Goal: Information Seeking & Learning: Check status

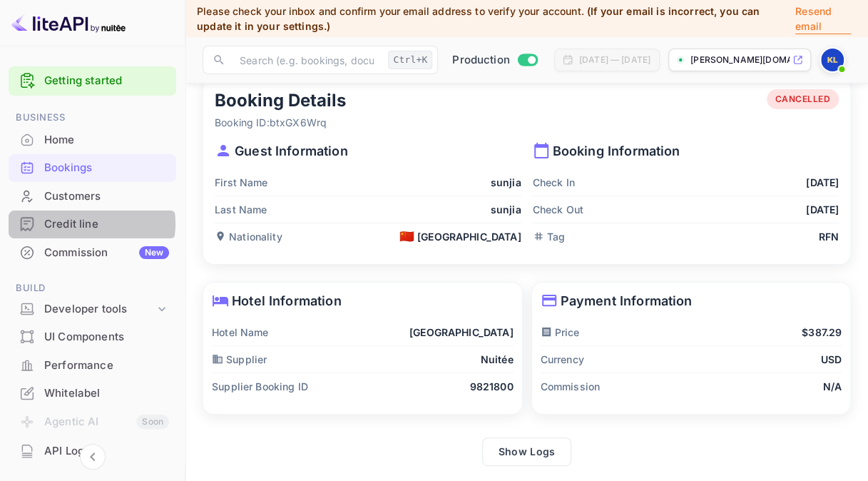
click at [87, 223] on div "Credit line" at bounding box center [106, 224] width 125 height 16
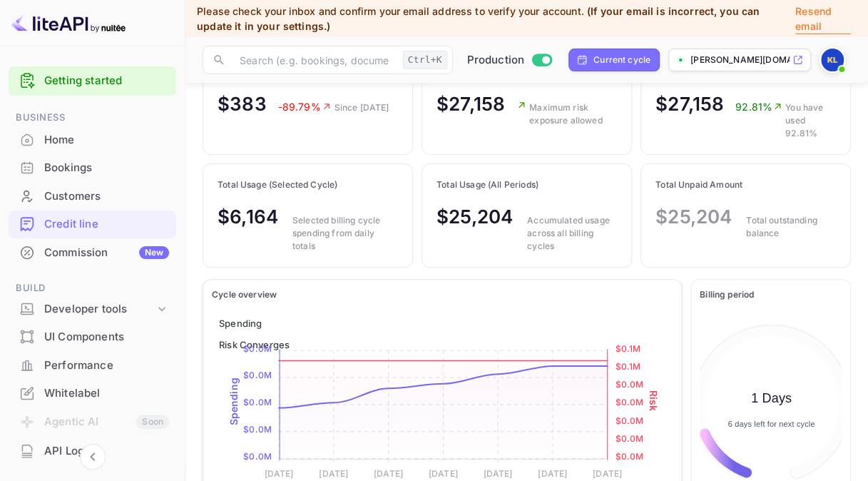
scroll to position [121, 0]
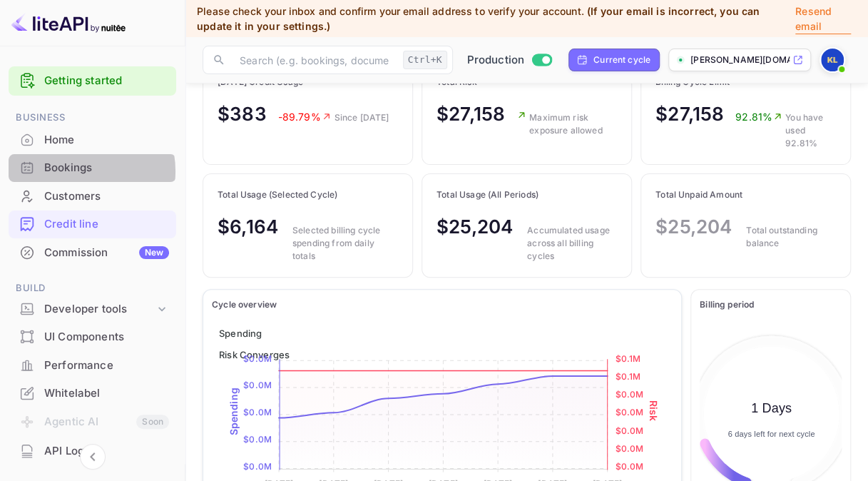
click at [71, 171] on div "Bookings" at bounding box center [106, 168] width 125 height 16
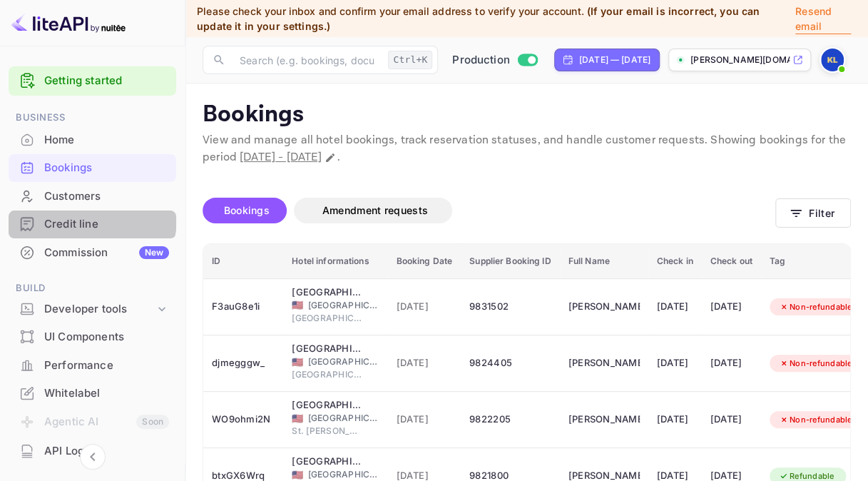
click at [83, 218] on div "Credit line" at bounding box center [106, 224] width 125 height 16
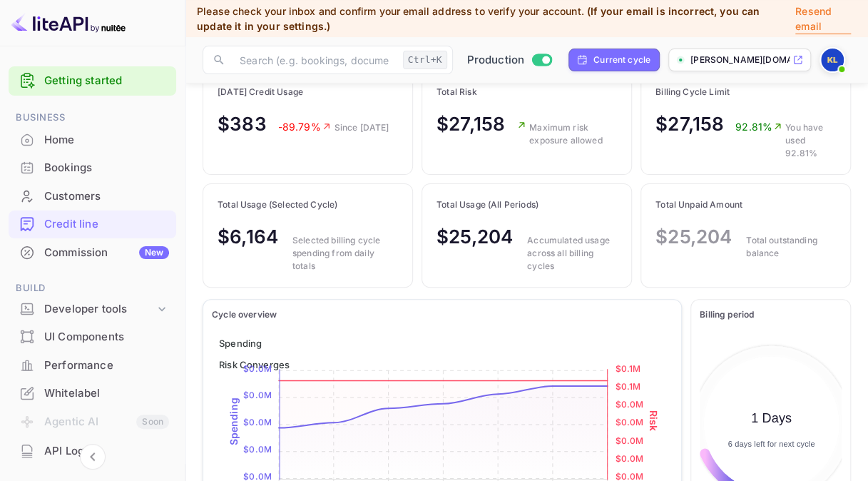
scroll to position [50, 0]
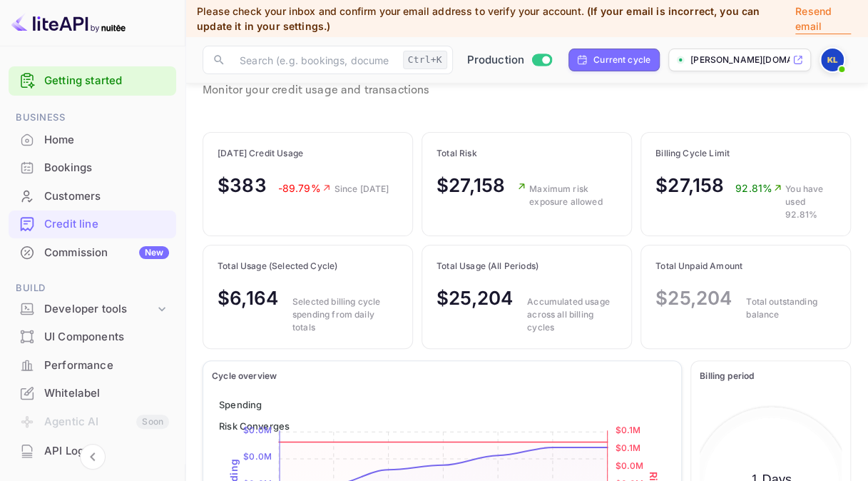
drag, startPoint x: 220, startPoint y: 148, endPoint x: 375, endPoint y: 208, distance: 166.7
click at [375, 208] on div "[DATE] Credit Usage $383 -89.79% Since [DATE]" at bounding box center [307, 173] width 209 height 81
click at [353, 210] on div "[DATE] Credit Usage $383 -89.79% Since [DATE]" at bounding box center [307, 173] width 209 height 81
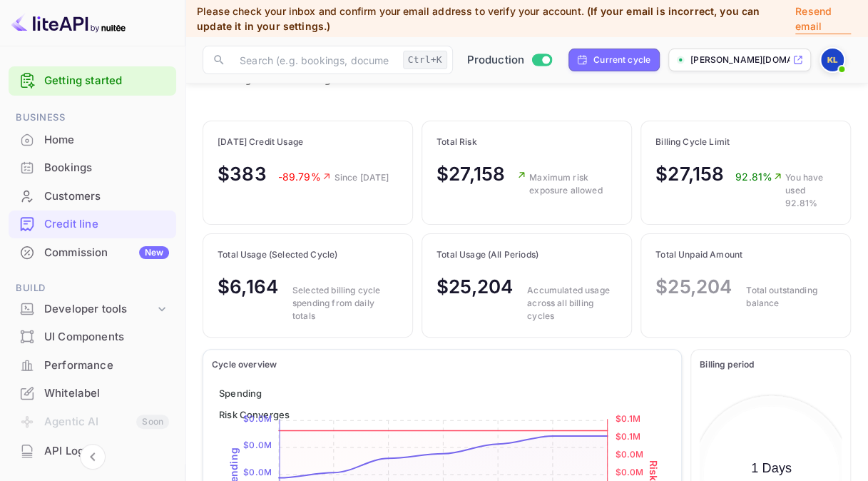
scroll to position [59, 0]
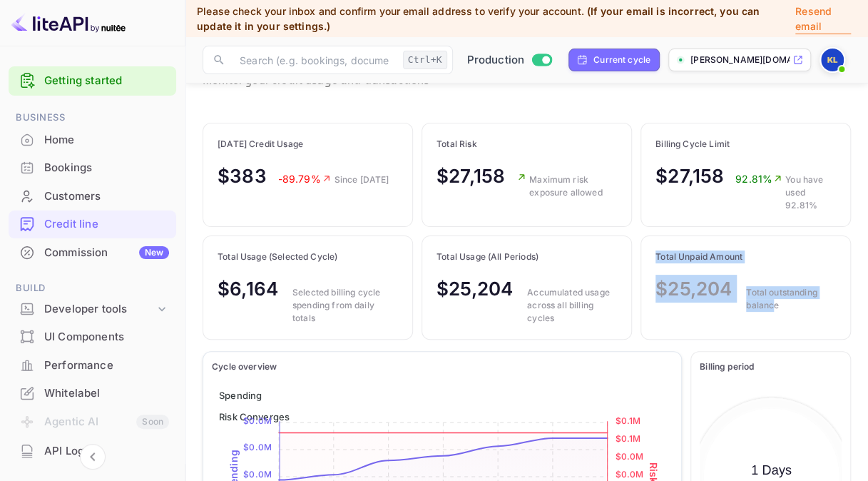
drag, startPoint x: 654, startPoint y: 254, endPoint x: 774, endPoint y: 300, distance: 128.3
click at [774, 300] on div "Total Unpaid Amount $25,204 Total outstanding balance" at bounding box center [746, 281] width 209 height 90
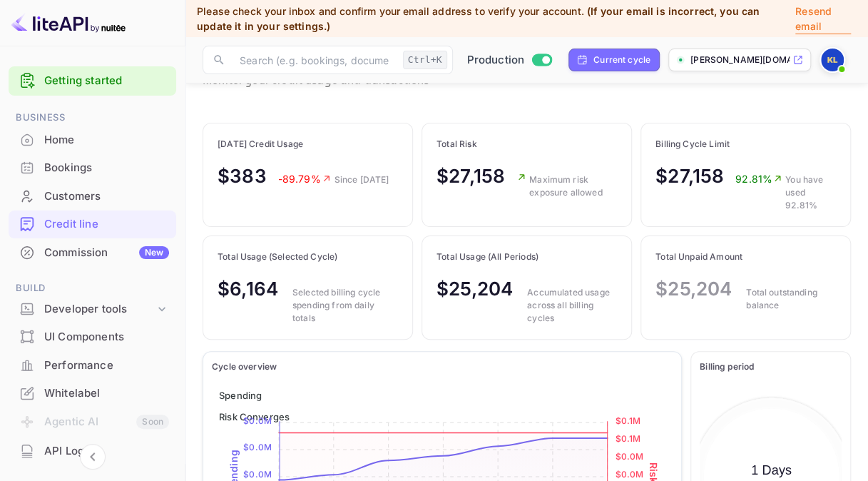
click at [569, 289] on p "Accumulated usage across all billing cycles" at bounding box center [572, 305] width 90 height 39
click at [519, 288] on div "$25,204 Accumulated usage across all billing cycles" at bounding box center [527, 300] width 181 height 50
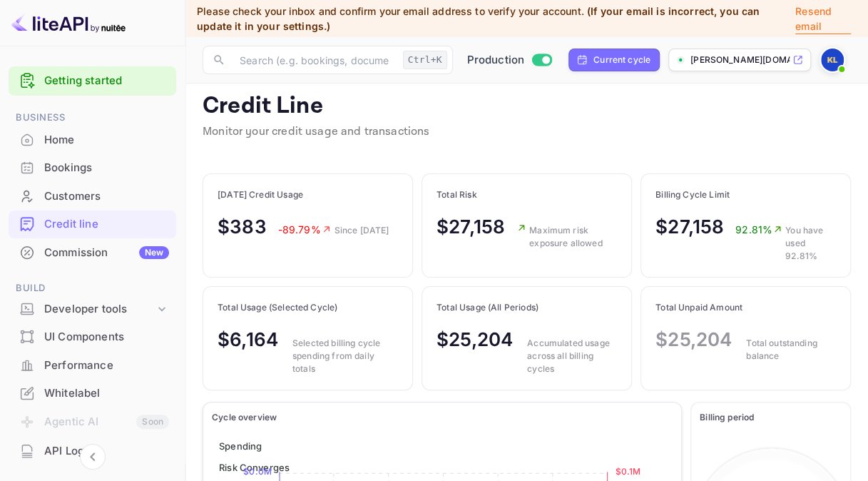
scroll to position [8, 0]
click at [744, 117] on div "Credit Line Monitor your credit usage and transactions" at bounding box center [527, 126] width 649 height 66
